Goal: Information Seeking & Learning: Learn about a topic

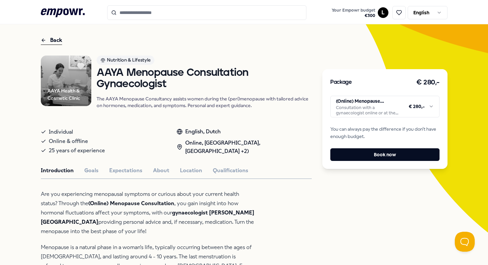
scroll to position [20, 0]
click at [141, 224] on p "Are you experiencing menopausal symptoms or curious about your current health s…" at bounding box center [149, 213] width 216 height 47
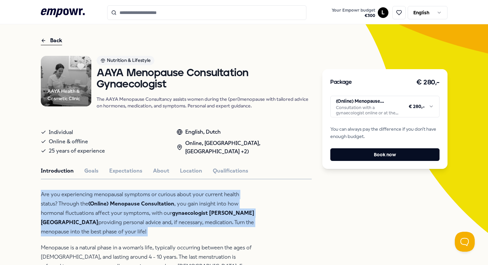
click at [141, 224] on p "Are you experiencing menopausal symptoms or curious about your current health s…" at bounding box center [149, 213] width 216 height 47
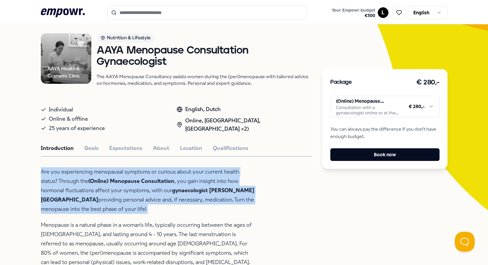
scroll to position [44, 0]
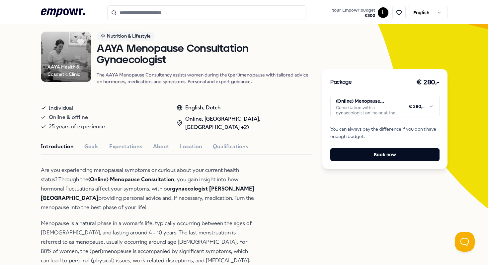
click at [141, 224] on p "Menopause is a natural phase in a woman's life, typically occurring between the…" at bounding box center [149, 247] width 216 height 56
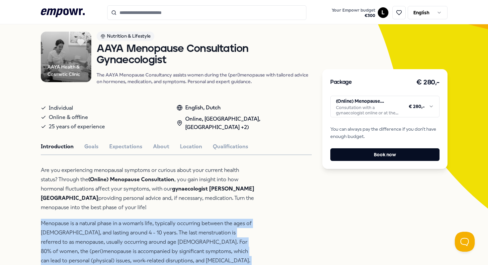
click at [141, 224] on p "Menopause is a natural phase in a woman's life, typically occurring between the…" at bounding box center [149, 247] width 216 height 56
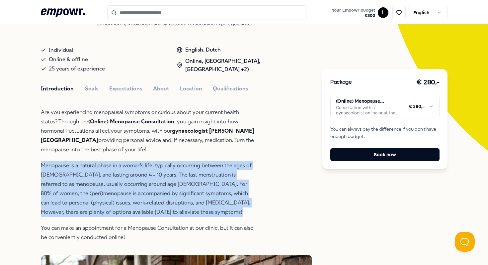
scroll to position [138, 0]
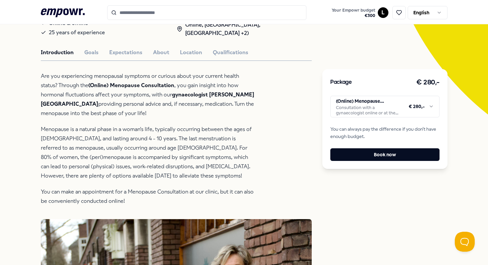
click at [137, 197] on p "You can make an appointment for a Menopause Consultation at our clinic, but it …" at bounding box center [149, 196] width 216 height 19
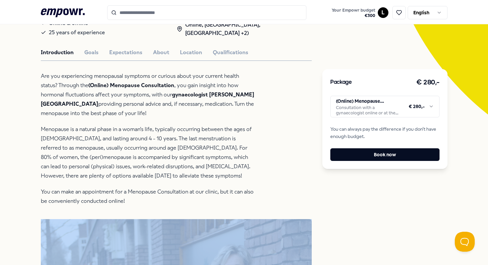
click at [137, 197] on p "You can make an appointment for a Menopause Consultation at our clinic, but it …" at bounding box center [149, 196] width 216 height 19
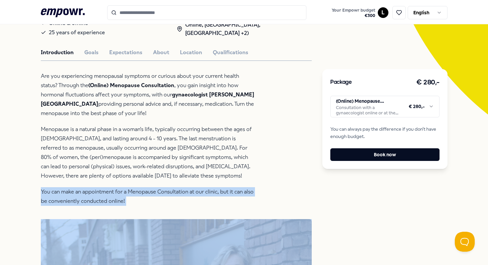
click at [137, 197] on p "You can make an appointment for a Menopause Consultation at our clinic, but it …" at bounding box center [149, 196] width 216 height 19
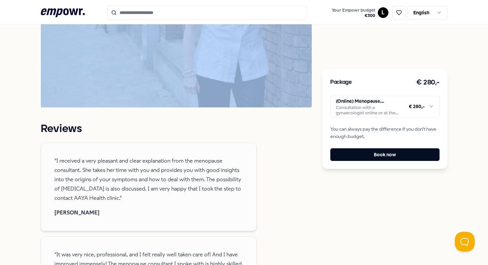
scroll to position [546, 0]
